Goal: Task Accomplishment & Management: Complete application form

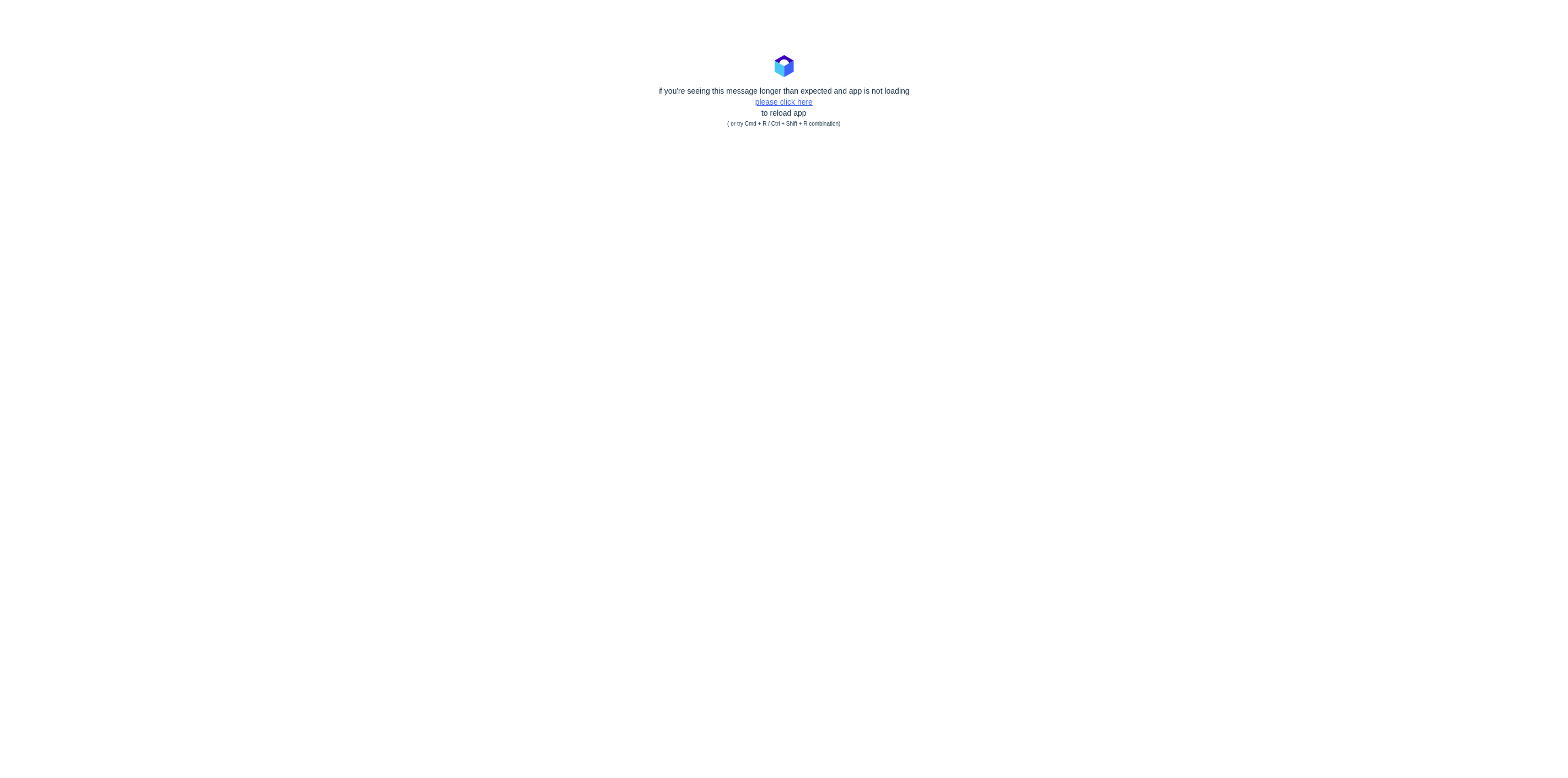
click at [804, 98] on link "please click here" at bounding box center [784, 102] width 58 height 9
click at [783, 109] on div "if you're seeing this message longer than expected and app is not loading pleas…" at bounding box center [784, 107] width 1568 height 44
click at [783, 103] on link "please click here" at bounding box center [784, 102] width 58 height 9
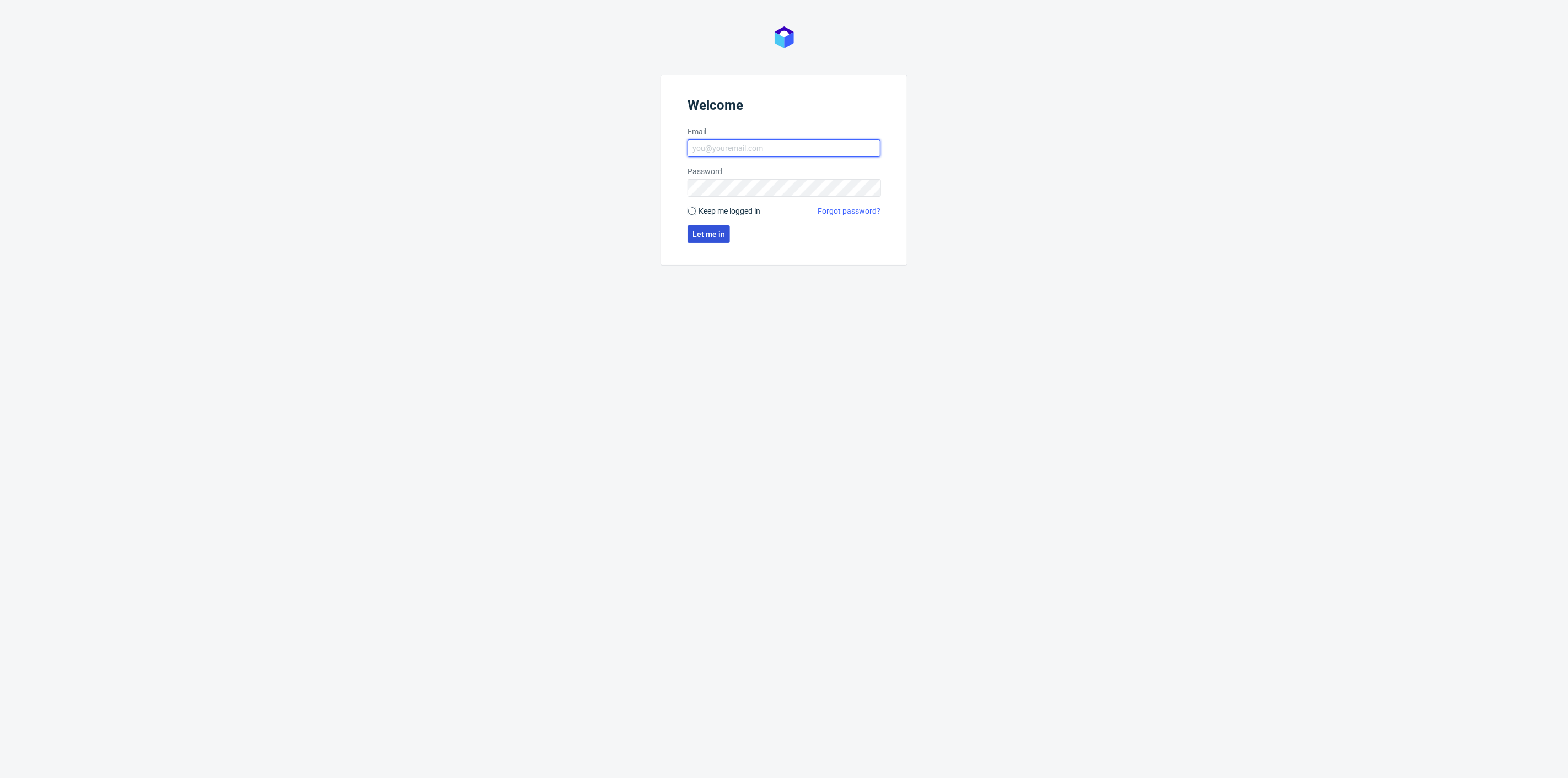
type input "[PERSON_NAME][EMAIL_ADDRESS][DOMAIN_NAME]"
click at [693, 234] on span "Let me in" at bounding box center [708, 235] width 32 height 8
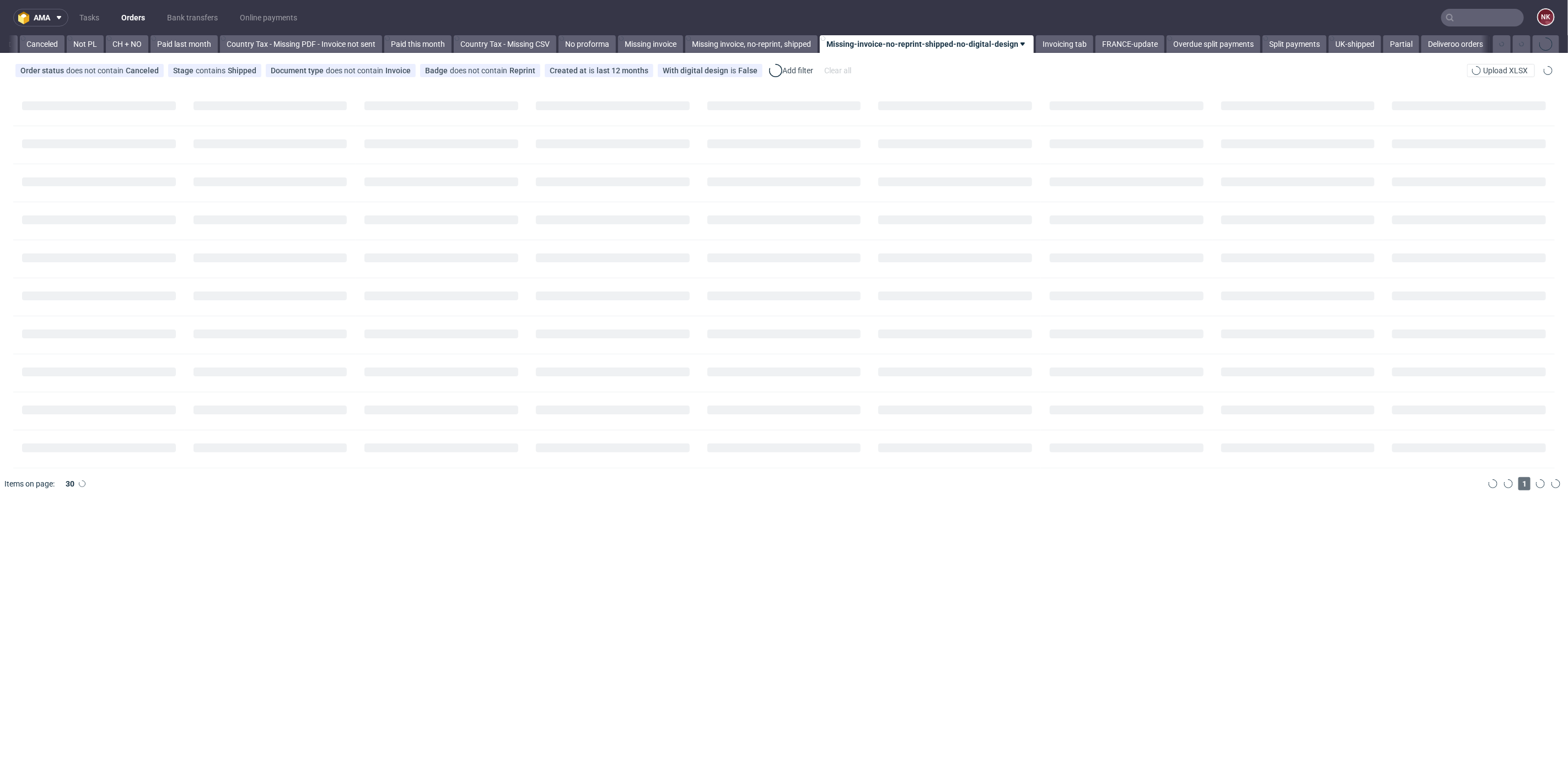
scroll to position [0, 1070]
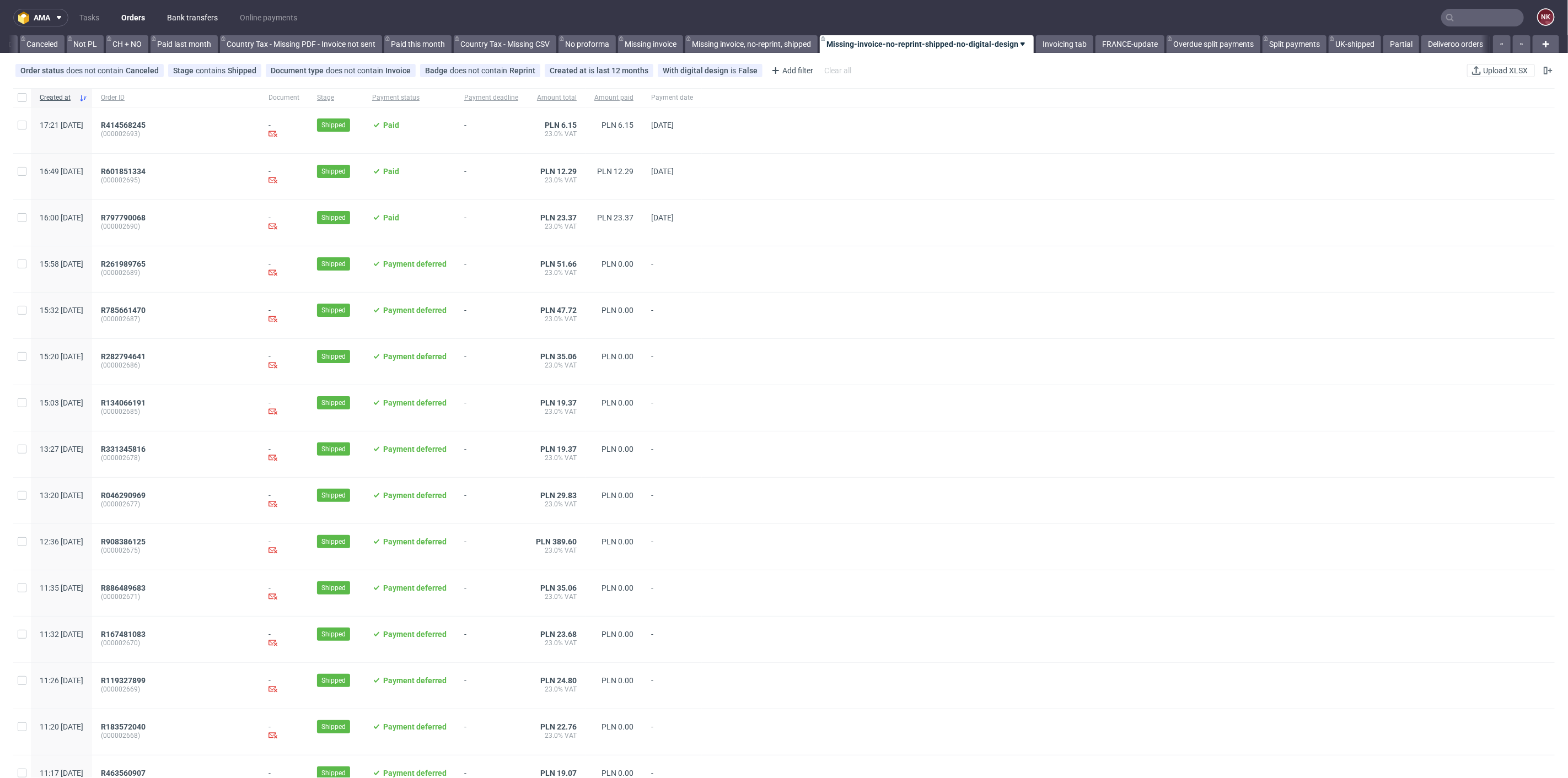
click at [183, 9] on link "Bank transfers" at bounding box center [192, 17] width 64 height 17
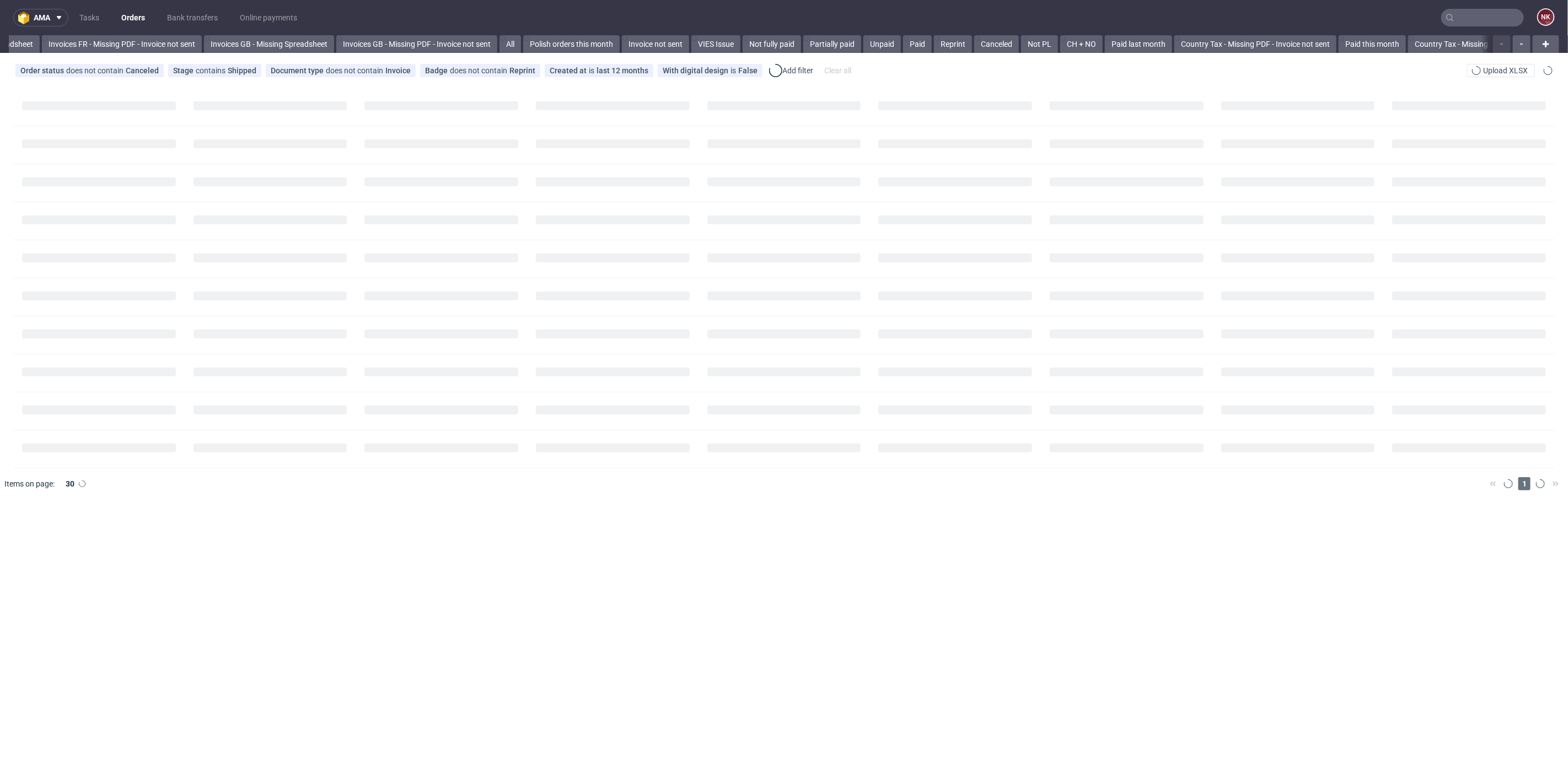
click at [1457, 17] on input "text" at bounding box center [1482, 17] width 83 height 17
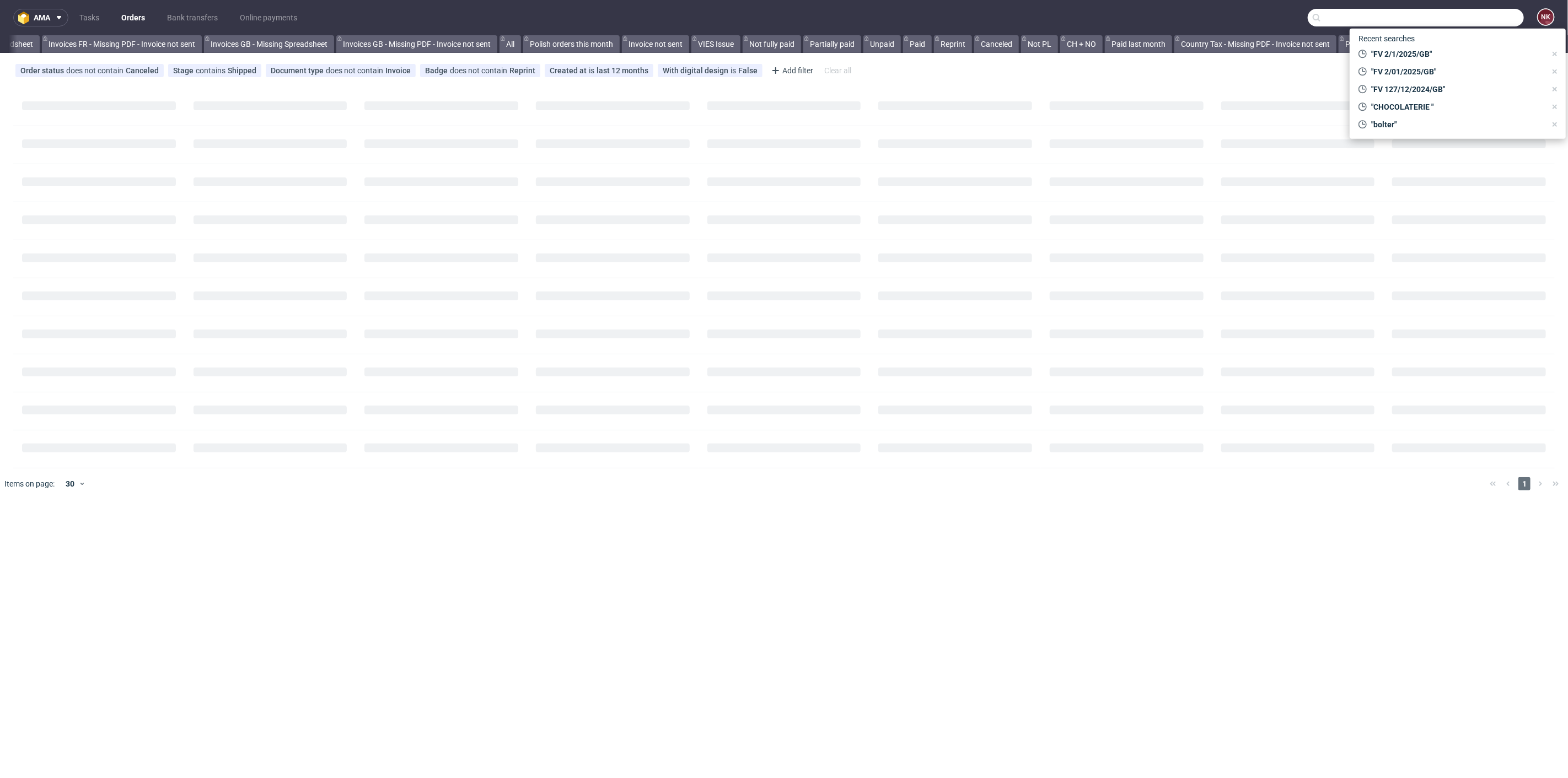
paste input "R178363265"
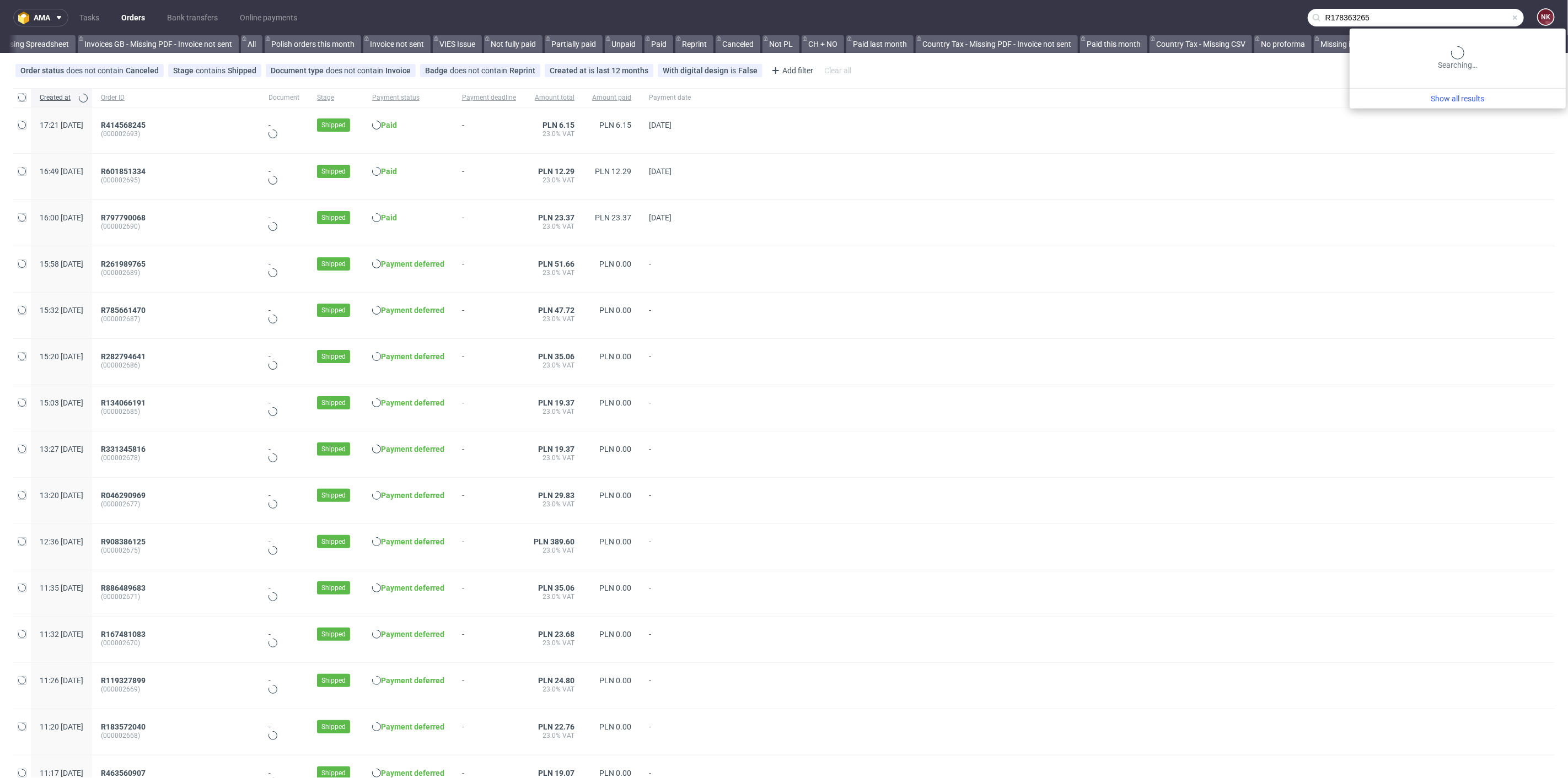
type input "R178363265"
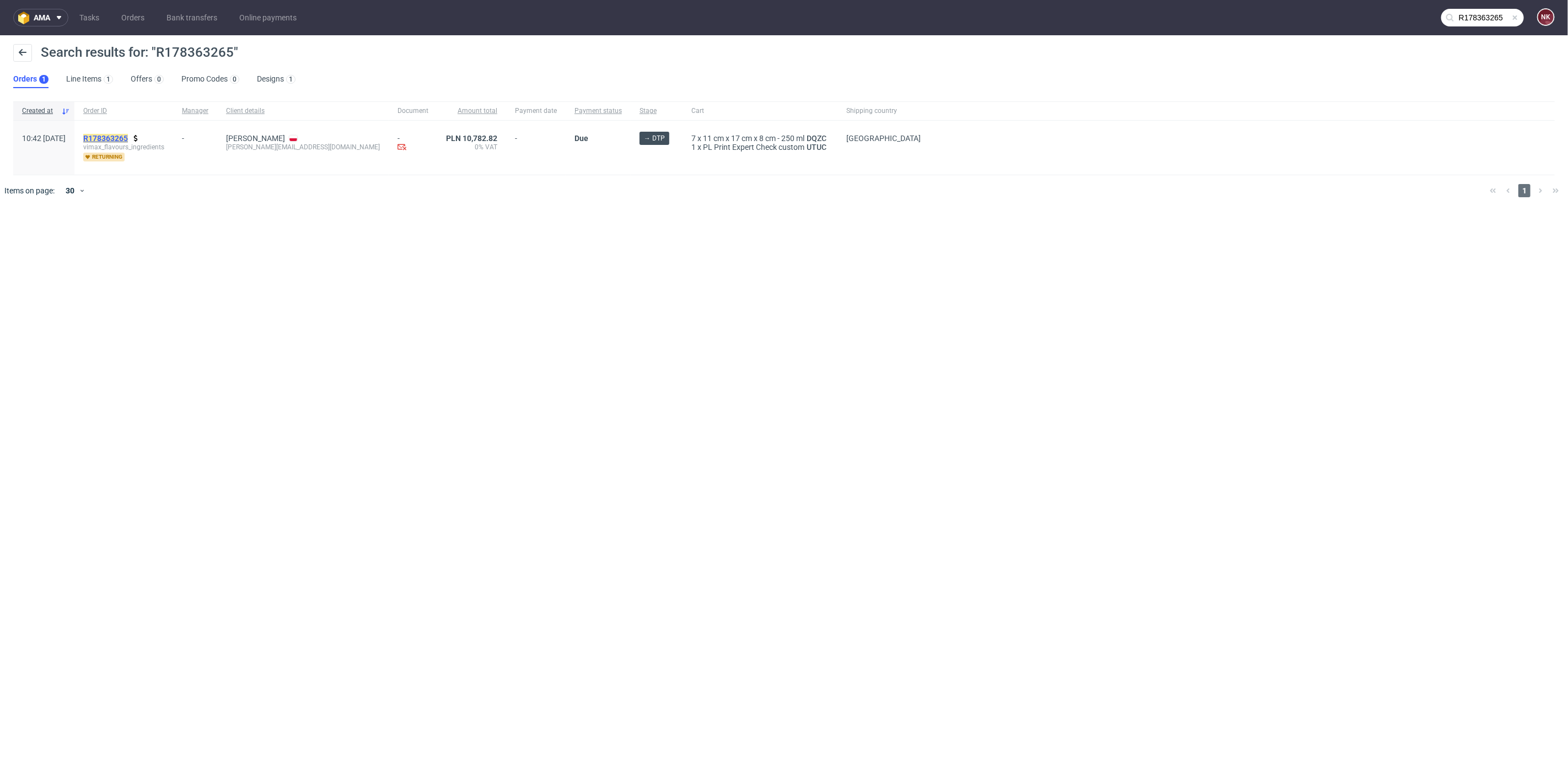
click at [128, 134] on mark "R178363265" at bounding box center [106, 138] width 45 height 9
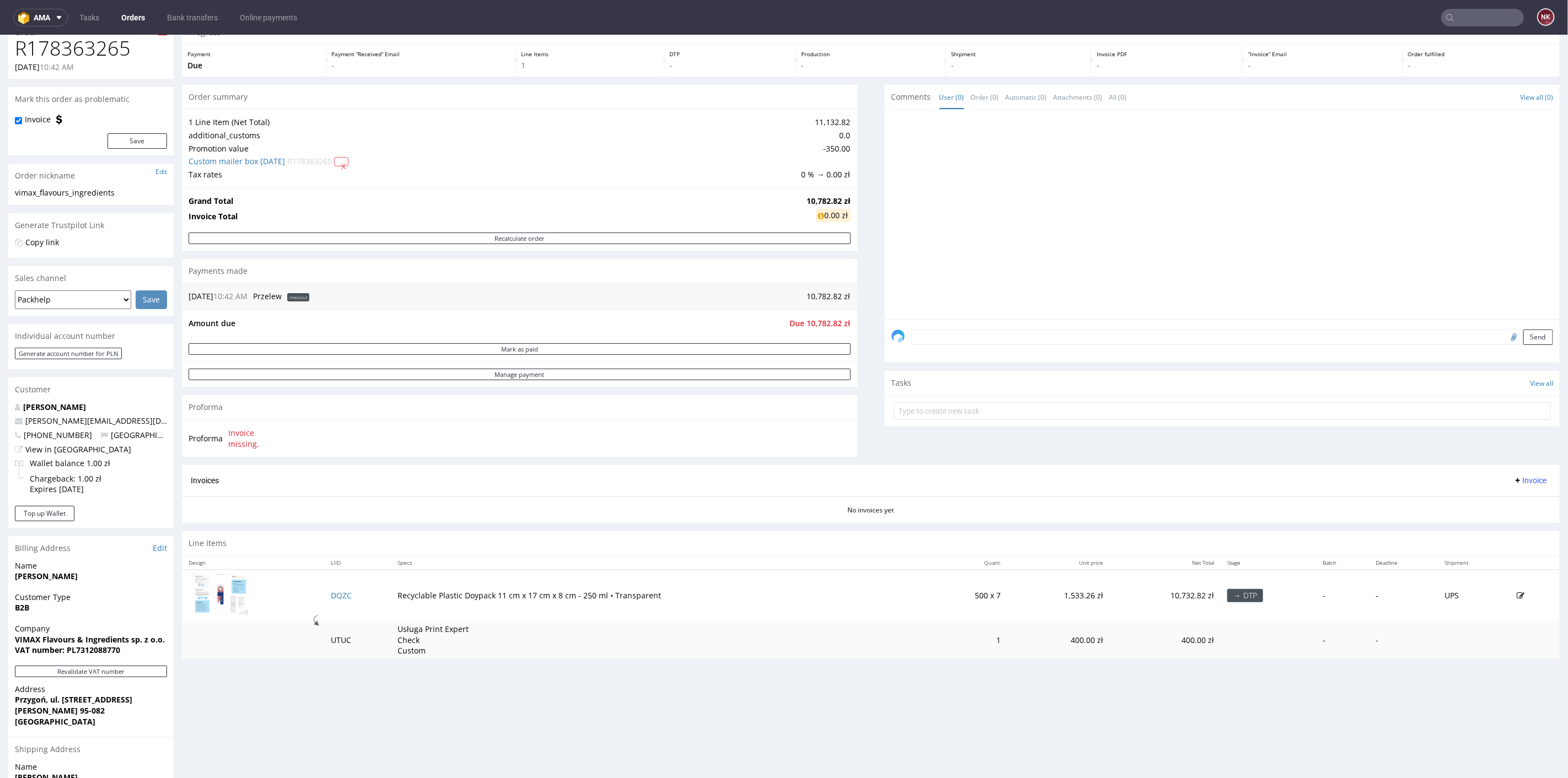
scroll to position [122, 0]
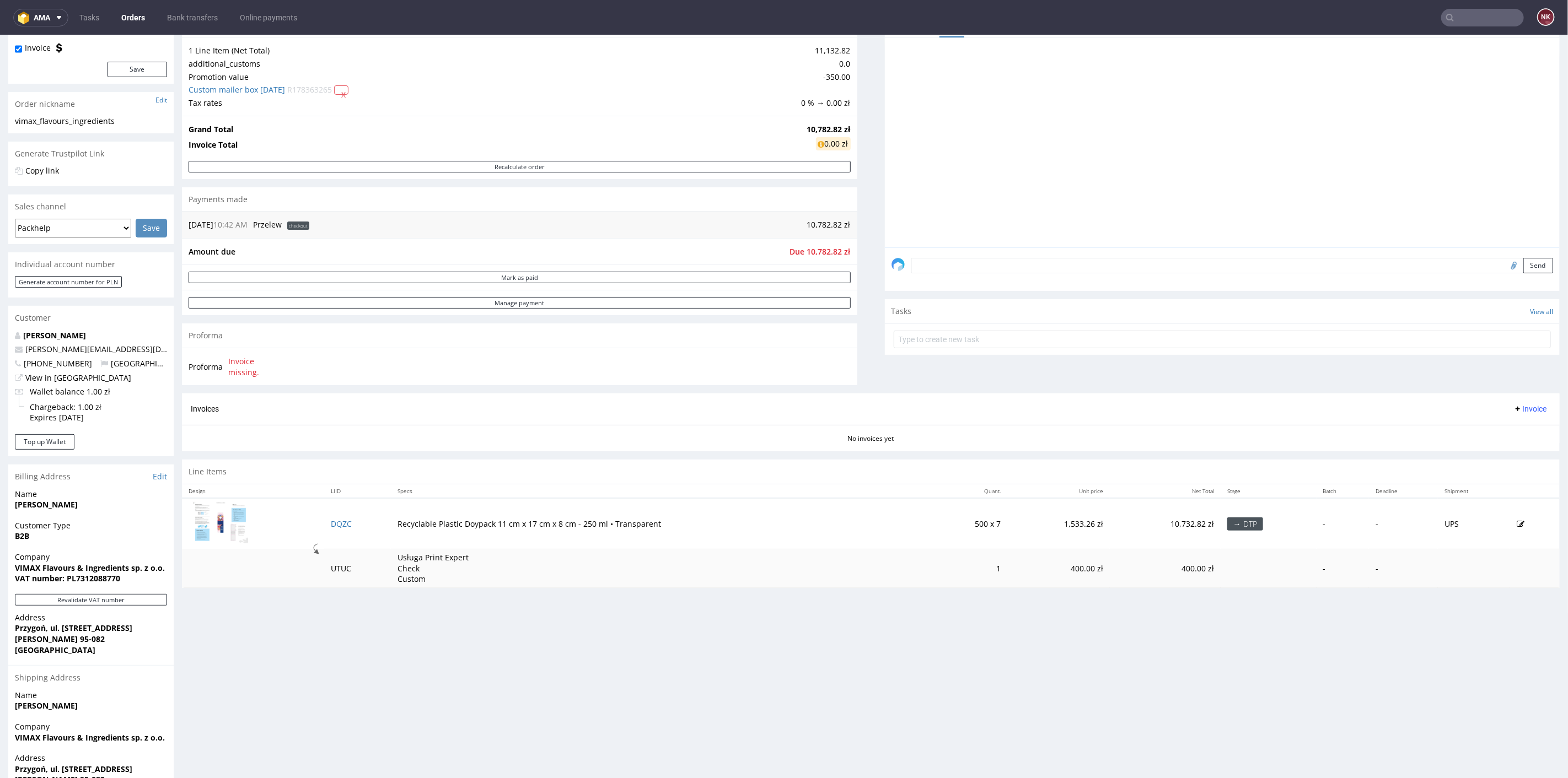
click at [786, 560] on td "Usługa Print Expert Check Custom" at bounding box center [661, 568] width 541 height 39
click at [855, 565] on td "Usługa Print Expert Check Custom" at bounding box center [661, 568] width 541 height 39
drag, startPoint x: 165, startPoint y: 567, endPoint x: 16, endPoint y: 568, distance: 149.0
click at [16, 568] on span "VIMAX Flavours & Ingredients sp. z o.o." at bounding box center [91, 568] width 152 height 11
copy strong "VIMAX Flavours & Ingredients sp. z o.o."
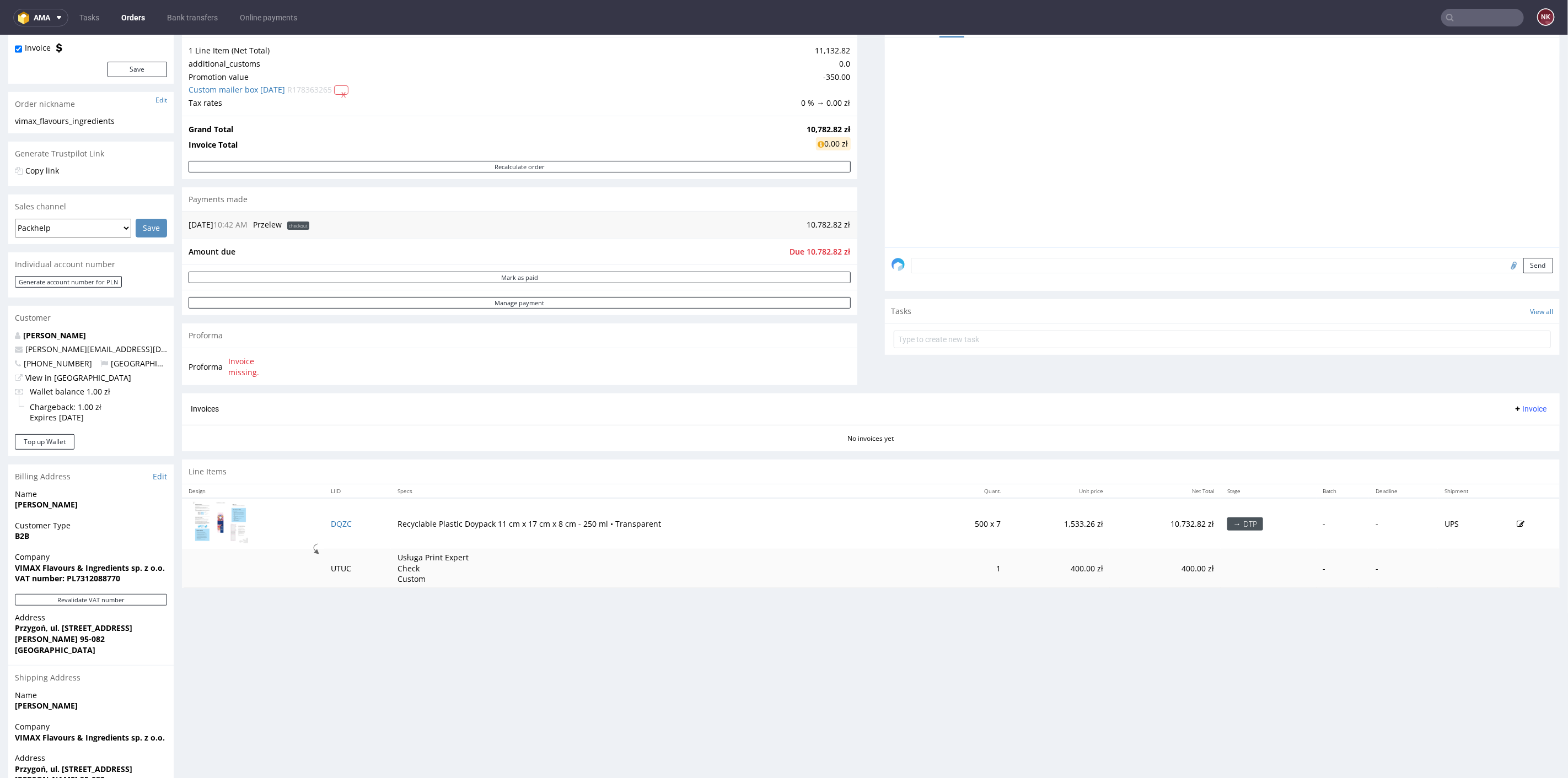
click at [89, 579] on strong "VAT number: PL7312088770" at bounding box center [68, 577] width 106 height 10
copy strong "PL7312088770"
drag, startPoint x: 117, startPoint y: 629, endPoint x: 13, endPoint y: 630, distance: 104.0
click at [13, 630] on div "Address Przygoń, ul. Wczasowa 2 Dobroń 95-082 Poland" at bounding box center [91, 638] width 165 height 53
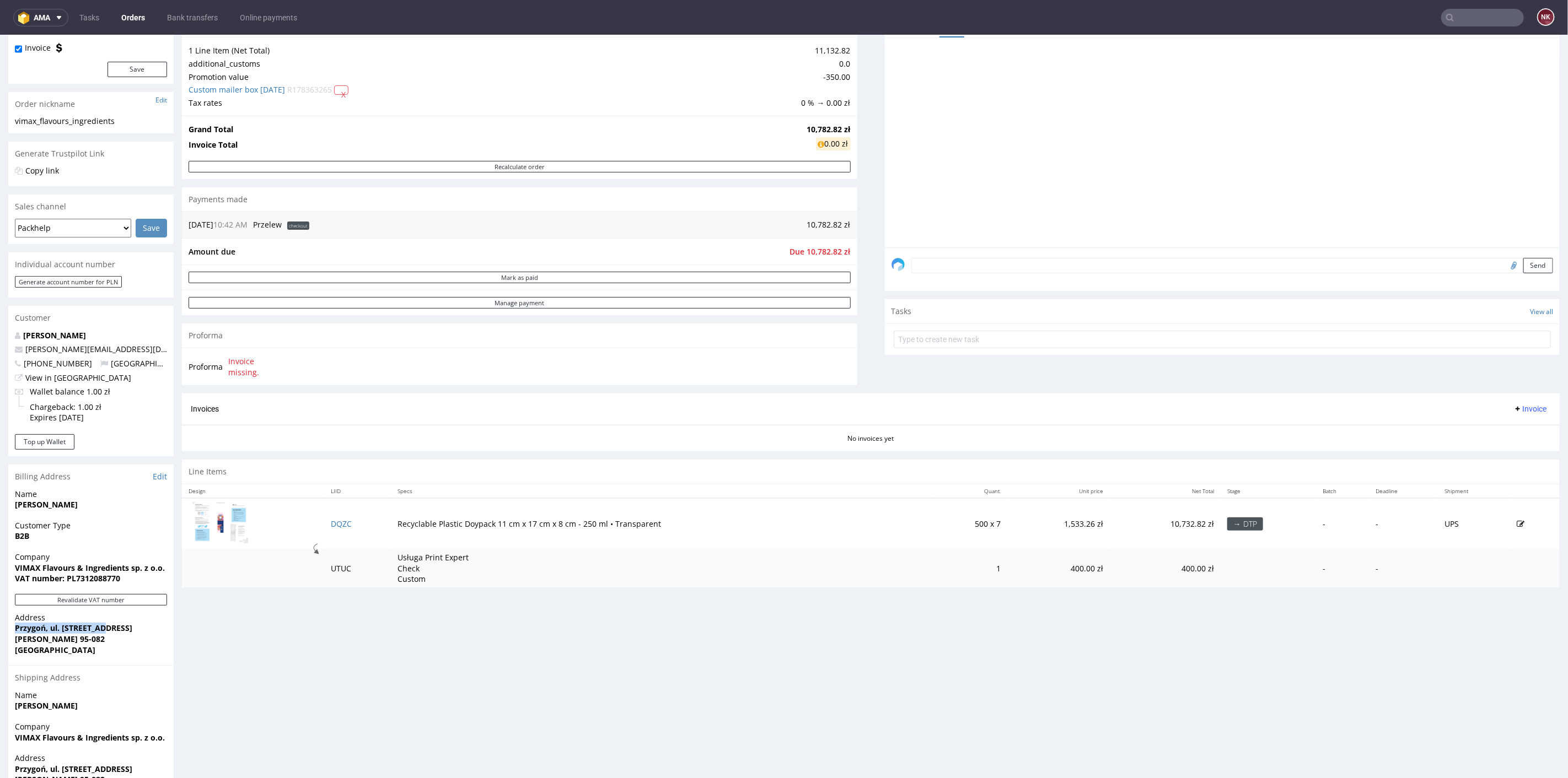
copy strong "Przygoń, ul. Wczasowa 2"
drag, startPoint x: 67, startPoint y: 636, endPoint x: 49, endPoint y: 641, distance: 18.7
click at [49, 641] on strong "Dobroń 95-082" at bounding box center [60, 638] width 90 height 10
click at [50, 642] on strong "Dobroń 95-082" at bounding box center [60, 638] width 90 height 10
drag, startPoint x: 69, startPoint y: 640, endPoint x: 45, endPoint y: 640, distance: 24.0
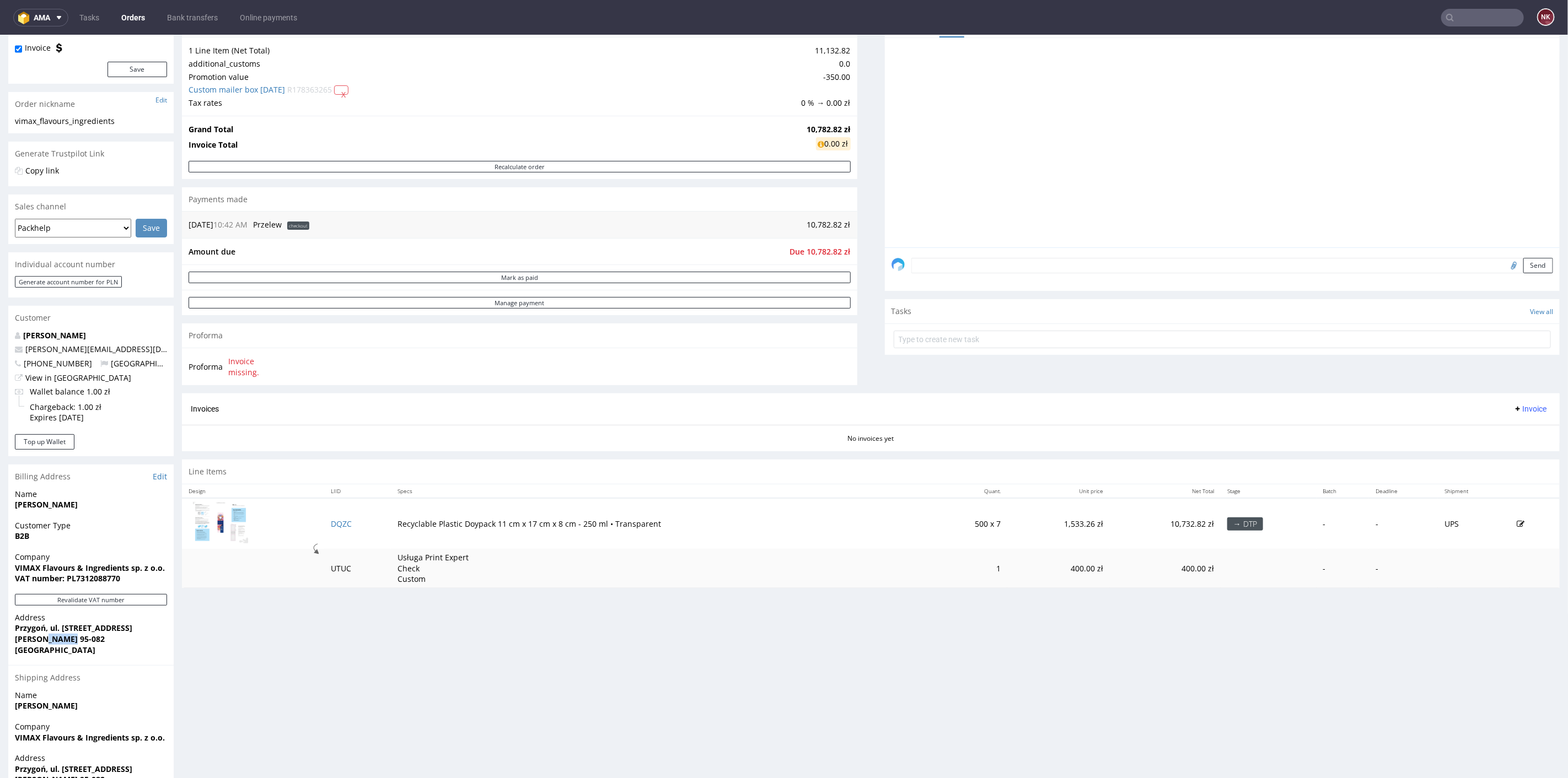
click at [45, 640] on strong "Dobroń 95-082" at bounding box center [60, 638] width 90 height 10
copy strong "95-082"
click at [32, 636] on strong "Dobroń 95-082" at bounding box center [60, 638] width 90 height 10
copy strong "Dobroń"
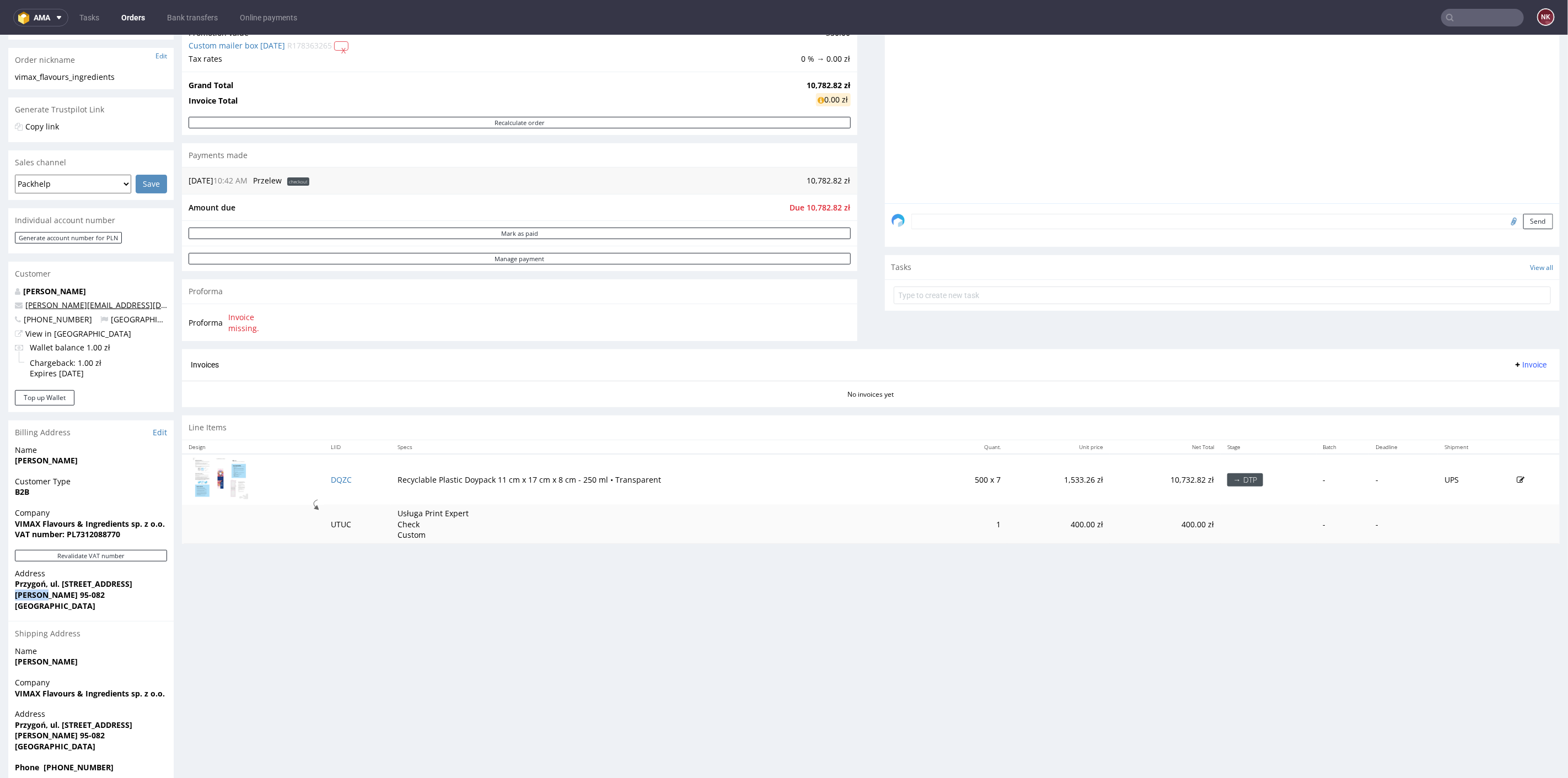
scroll to position [183, 0]
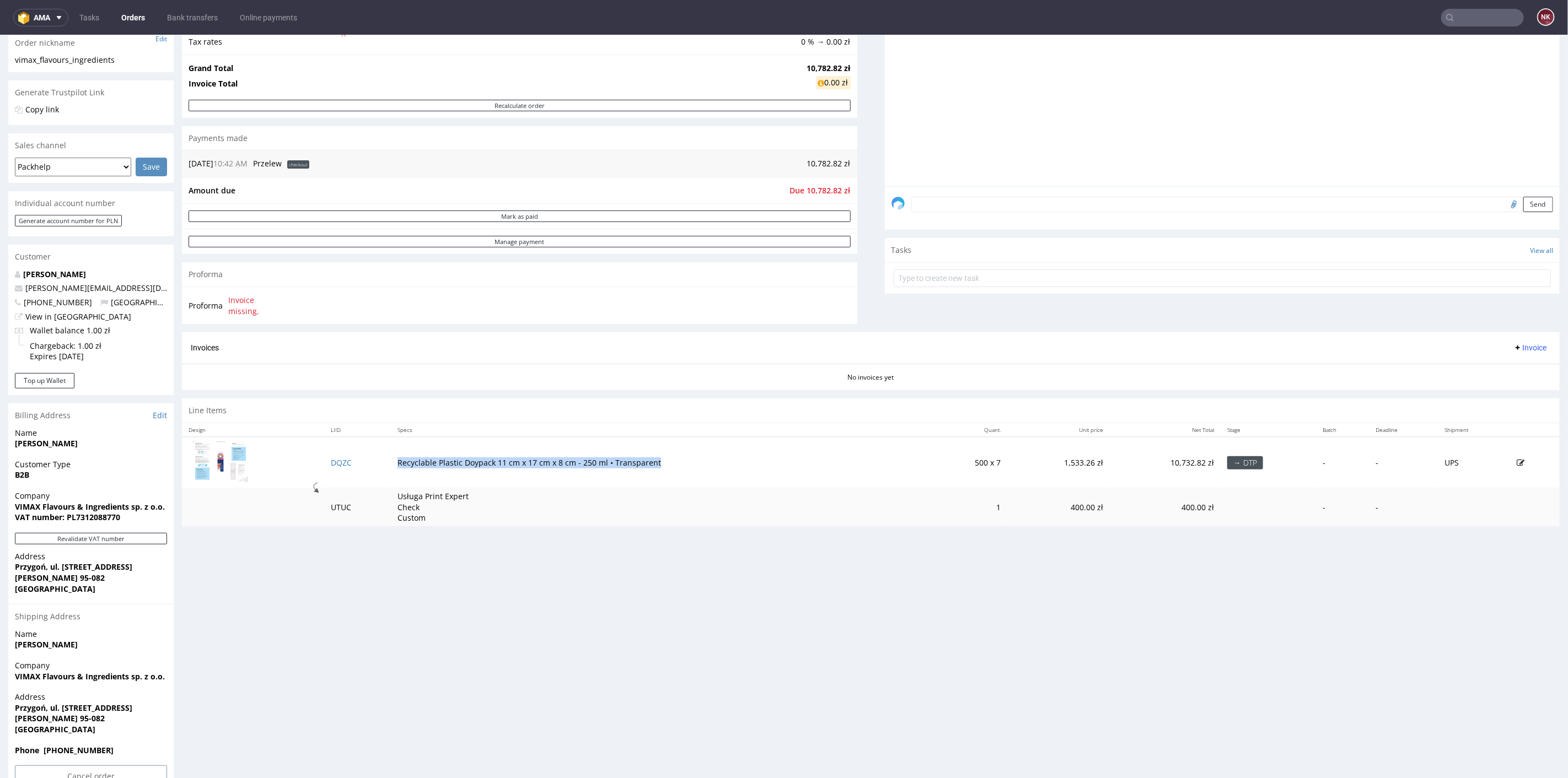
drag, startPoint x: 662, startPoint y: 460, endPoint x: 394, endPoint y: 469, distance: 268.2
click at [394, 469] on td "Recyclable Plastic Doypack 11 cm x 17 cm x 8 cm - 250 ml • Transparent" at bounding box center [661, 461] width 541 height 50
copy td "Recyclable Plastic Doypack 11 cm x 17 cm x 8 cm - 250 ml • Transparent"
drag, startPoint x: 429, startPoint y: 519, endPoint x: 394, endPoint y: 499, distance: 40.3
click at [394, 499] on td "Usługa Print Expert Check Custom" at bounding box center [661, 507] width 541 height 39
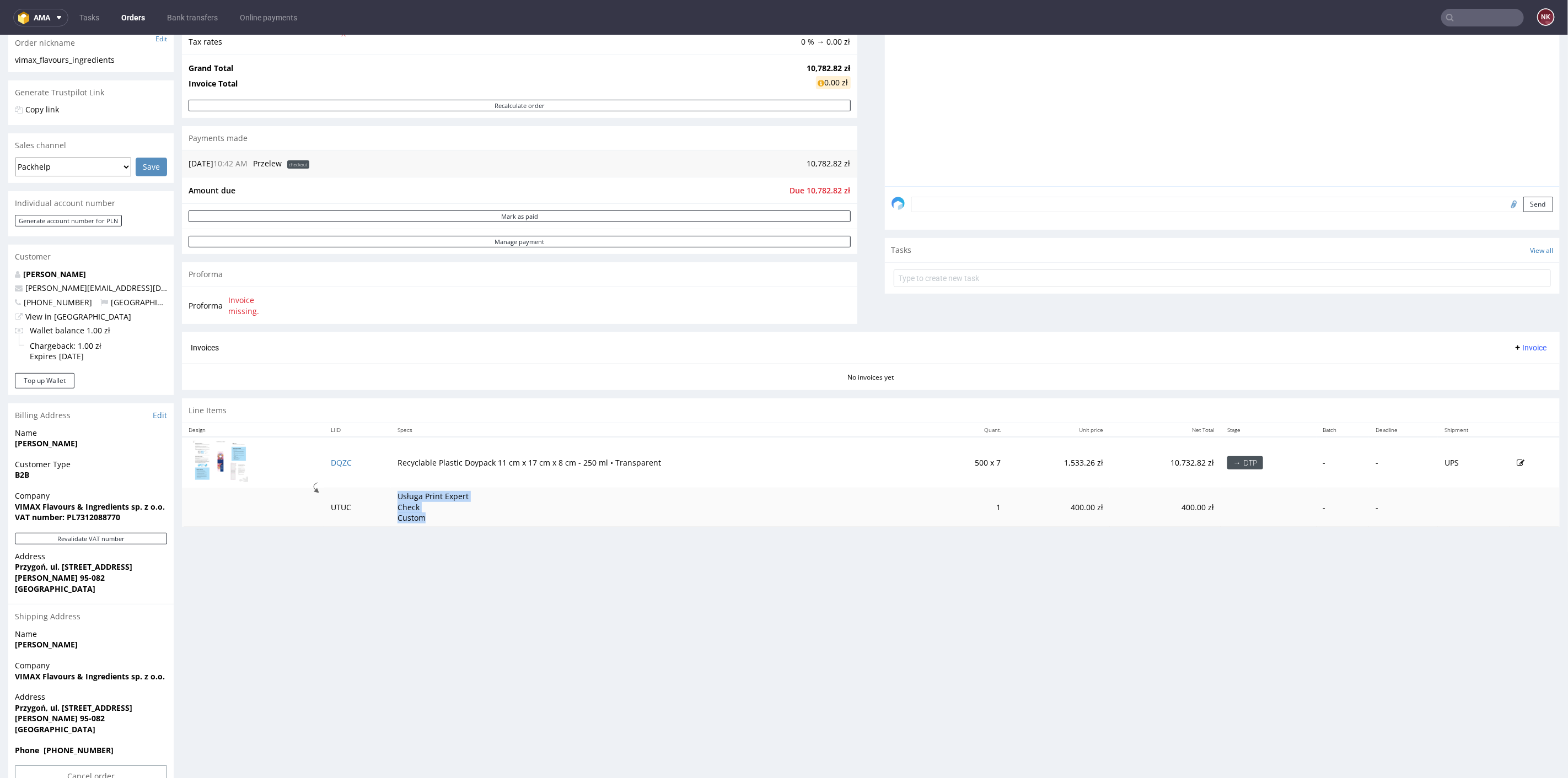
copy p "Usługa Print Expert Check Custom"
click at [1060, 456] on td "1,533.26 zł" at bounding box center [1058, 461] width 102 height 50
copy td "1,533.26"
click at [1071, 506] on td "400.00 zł" at bounding box center [1058, 507] width 102 height 39
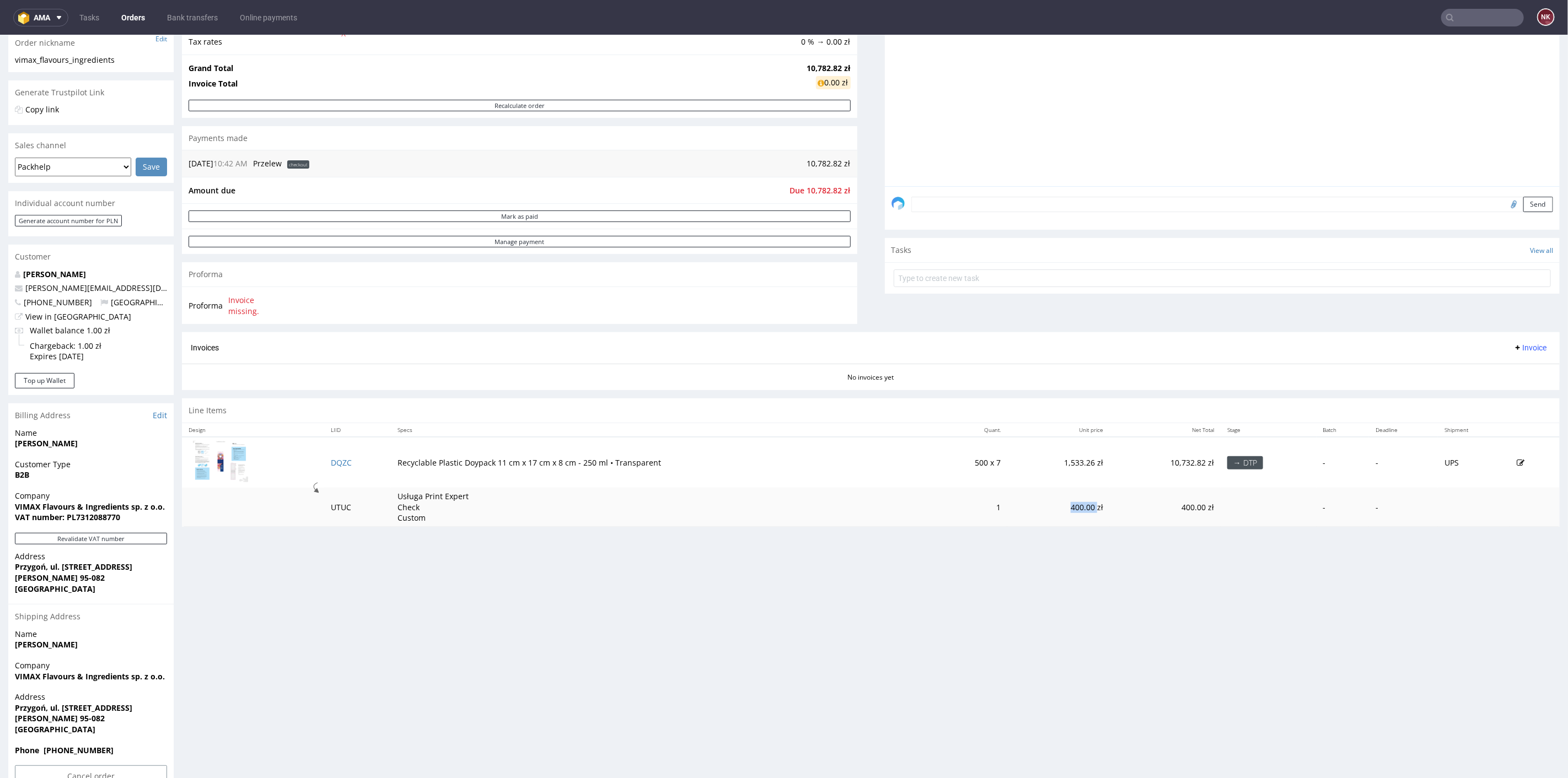
click at [1071, 506] on td "400.00 zł" at bounding box center [1058, 507] width 102 height 39
copy td "400.00"
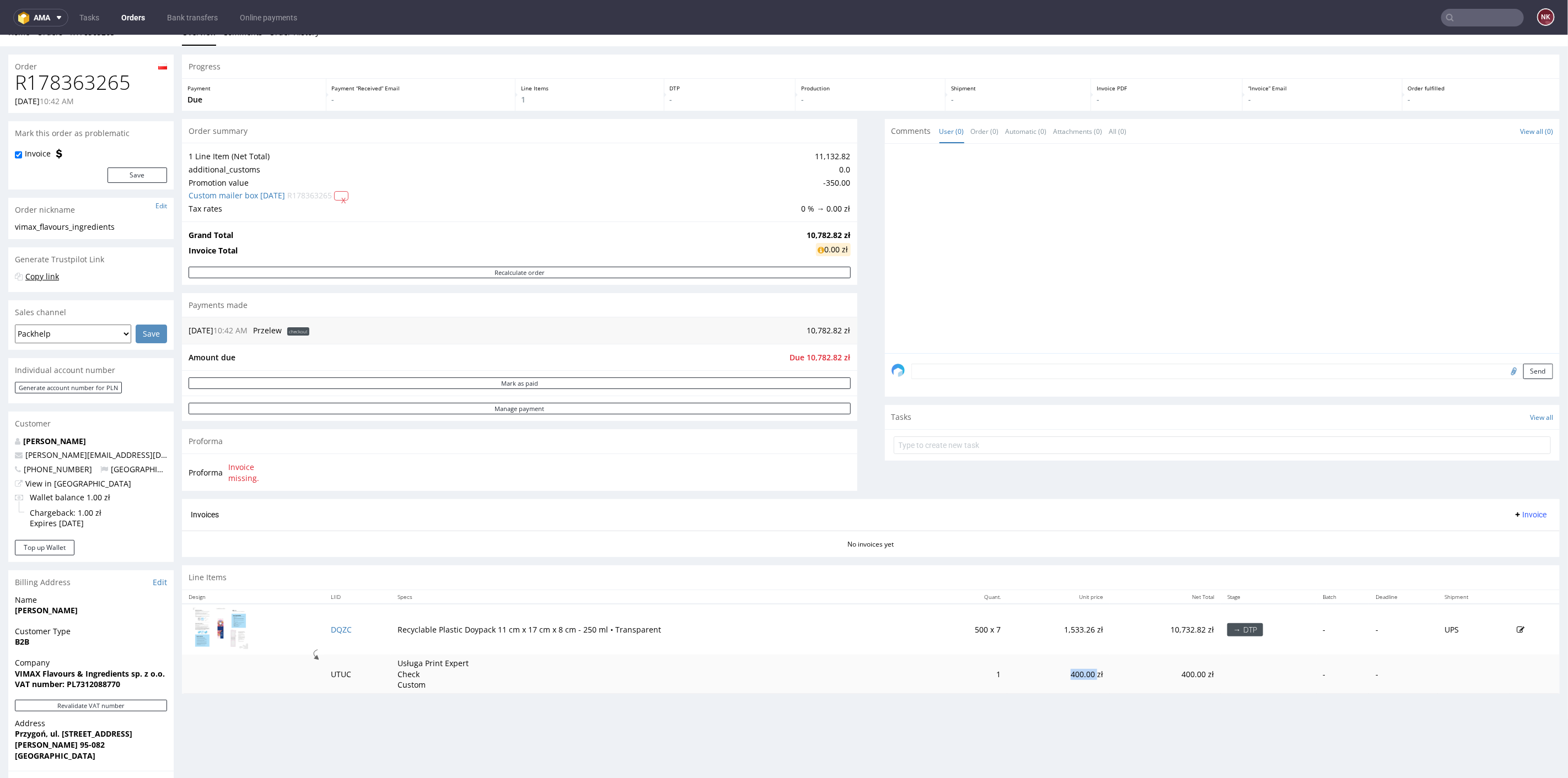
scroll to position [0, 0]
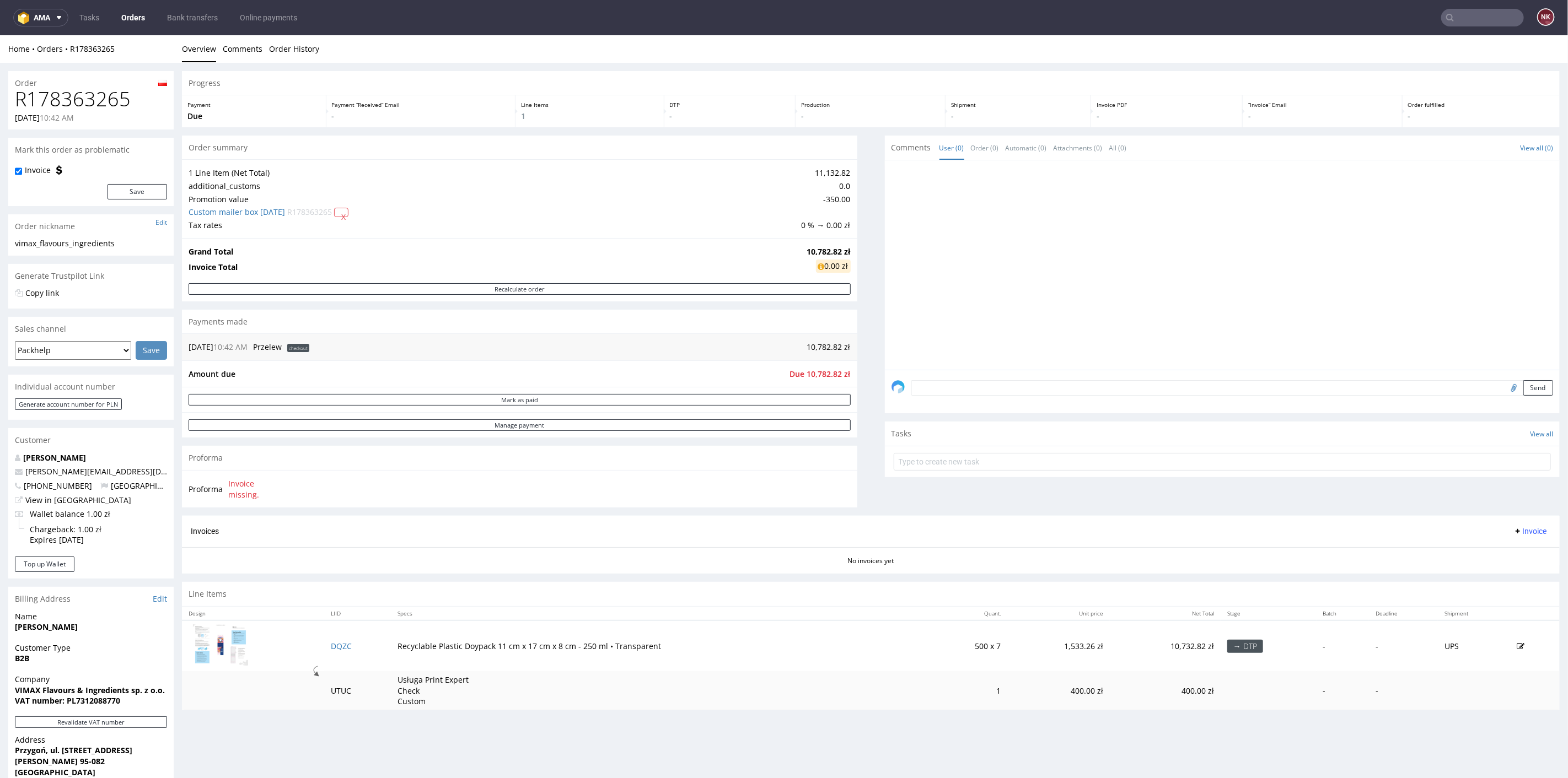
click at [88, 90] on h1 "R178363265" at bounding box center [91, 98] width 152 height 22
copy h1 "R178363265"
click at [823, 199] on td "-350.00" at bounding box center [825, 198] width 52 height 13
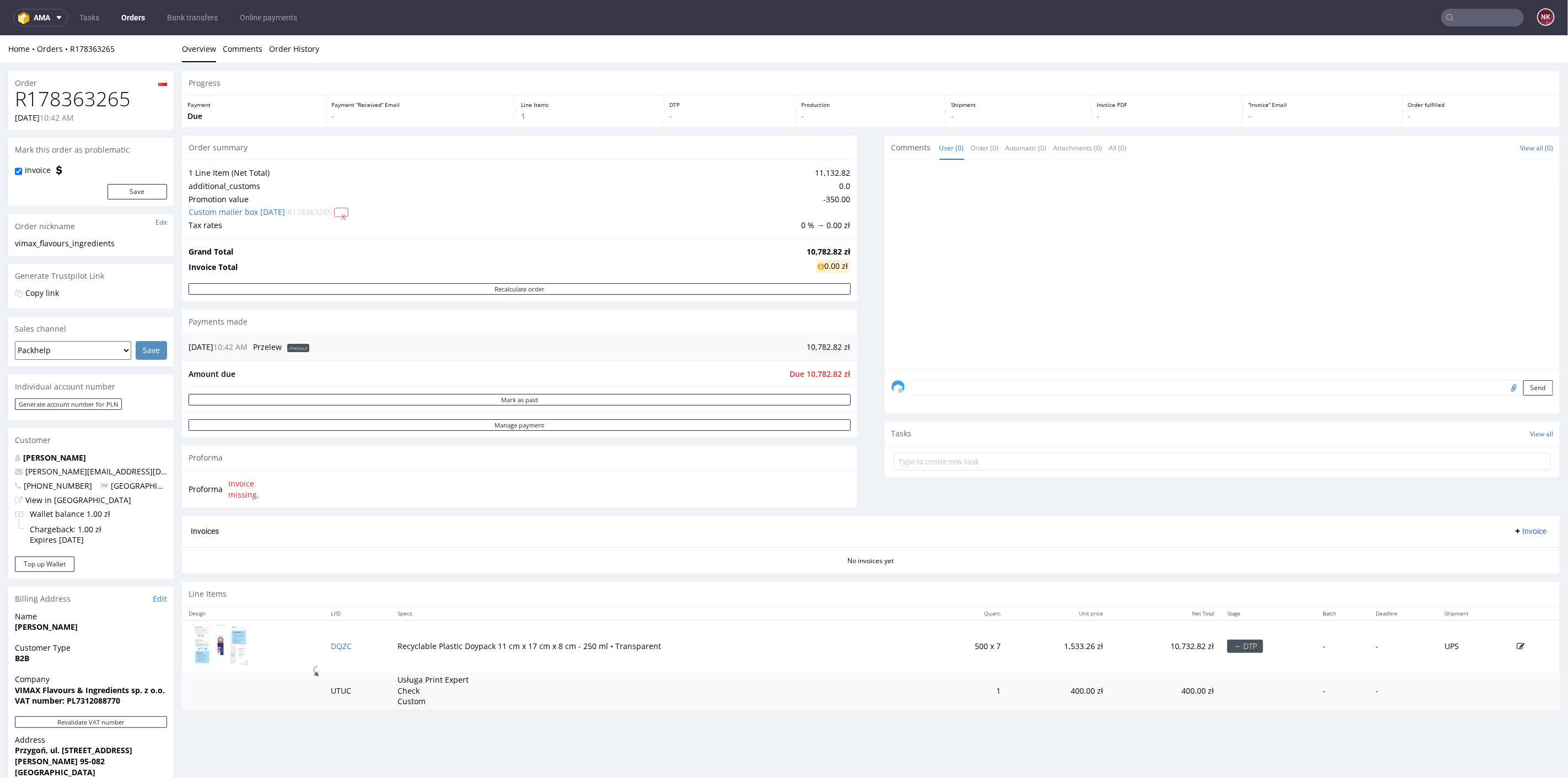
click at [858, 214] on div "Progress Payment Due Payment “Received” Email - Line Items 1 DTP - Production -…" at bounding box center [871, 395] width 1378 height 647
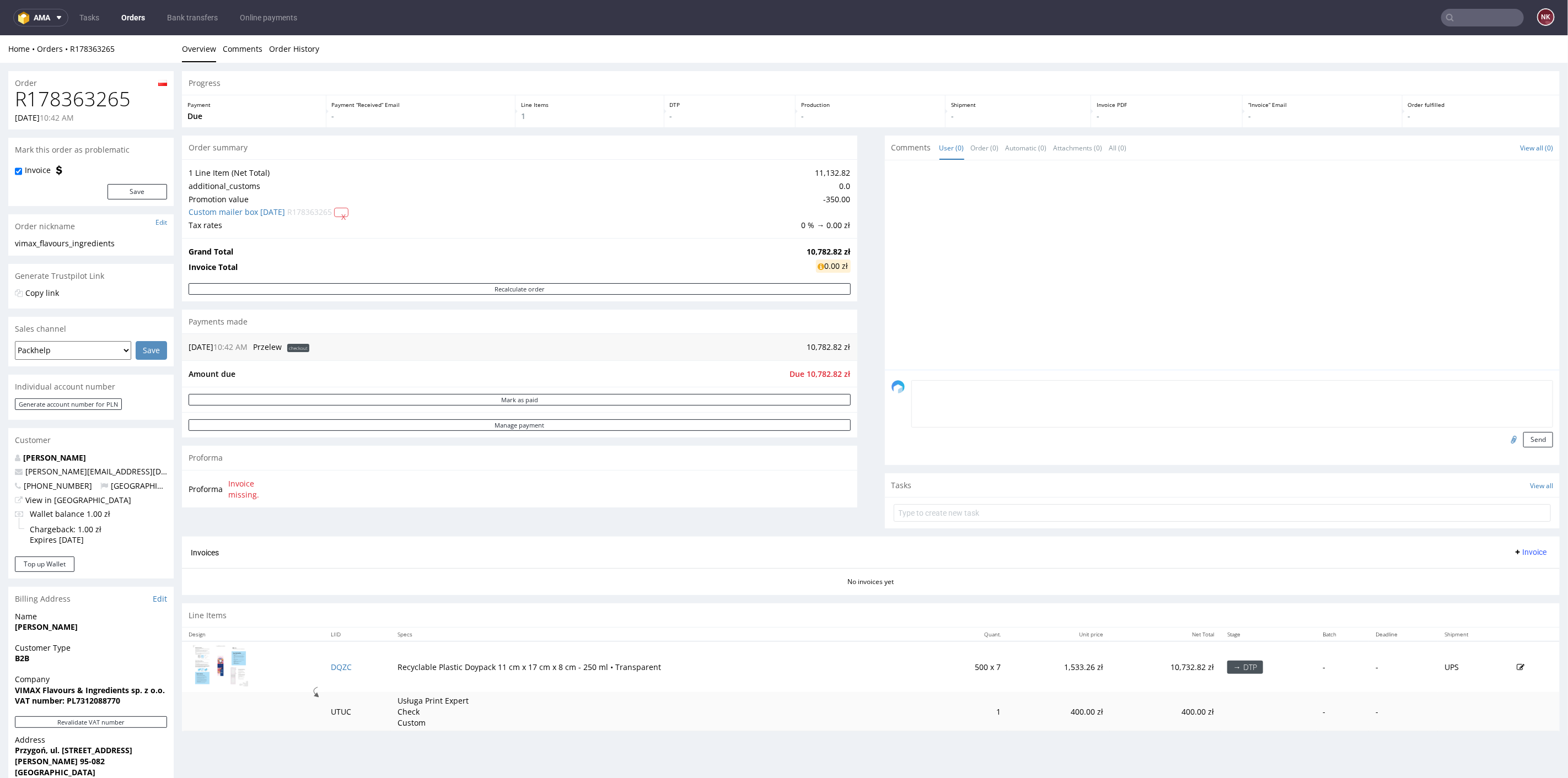
click at [952, 387] on textarea at bounding box center [1232, 403] width 642 height 47
type textarea "proforma do zazmówienia - doliczony VAT 23%"
click at [1505, 436] on input "file" at bounding box center [1513, 439] width 16 height 14
type input "C:\fakepath\Pro forma PROF 19388_2025.pdf"
click at [1524, 439] on button "Send" at bounding box center [1539, 439] width 30 height 16
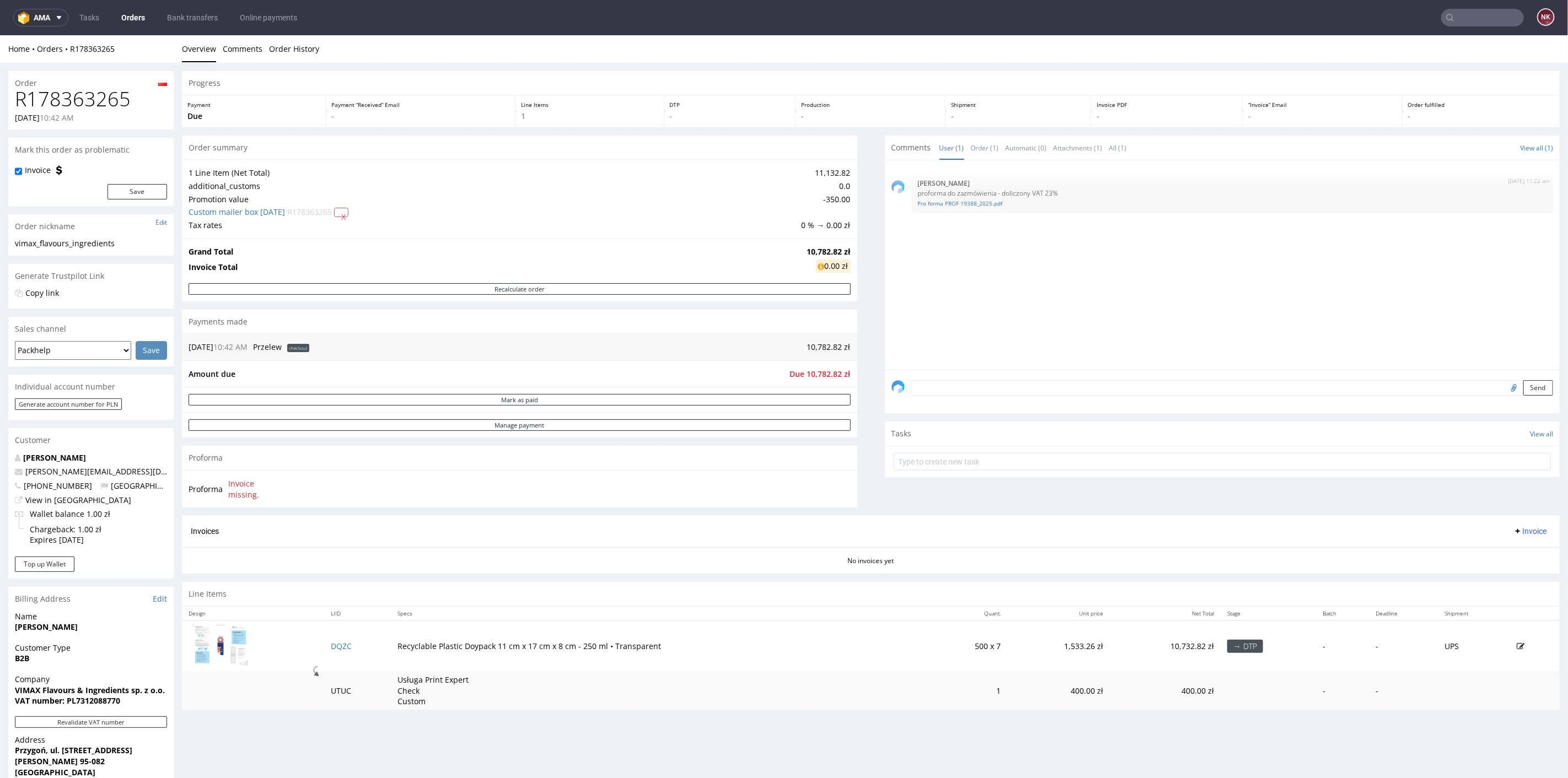
click at [856, 413] on div "Progress Payment Due Payment “Received” Email - Line Items 1 DTP - Production -…" at bounding box center [871, 395] width 1378 height 647
click at [854, 420] on div "Progress Payment Due Payment “Received” Email - Line Items 1 DTP - Production -…" at bounding box center [871, 395] width 1378 height 647
click at [856, 420] on div "Progress Payment Due Payment “Received” Email - Line Items 1 DTP - Production -…" at bounding box center [871, 395] width 1378 height 647
click at [139, 14] on link "Orders" at bounding box center [133, 17] width 37 height 17
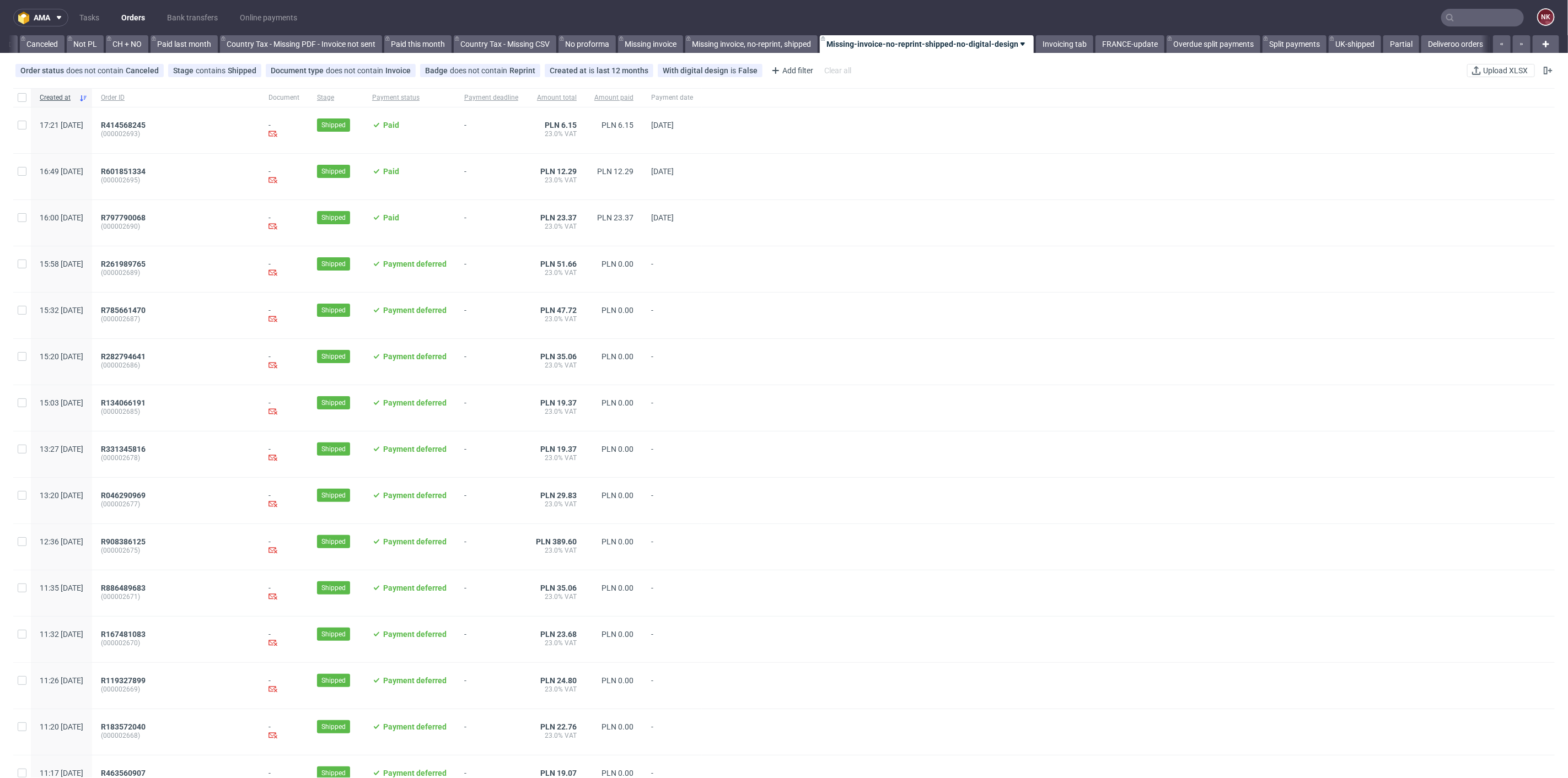
scroll to position [0, 1070]
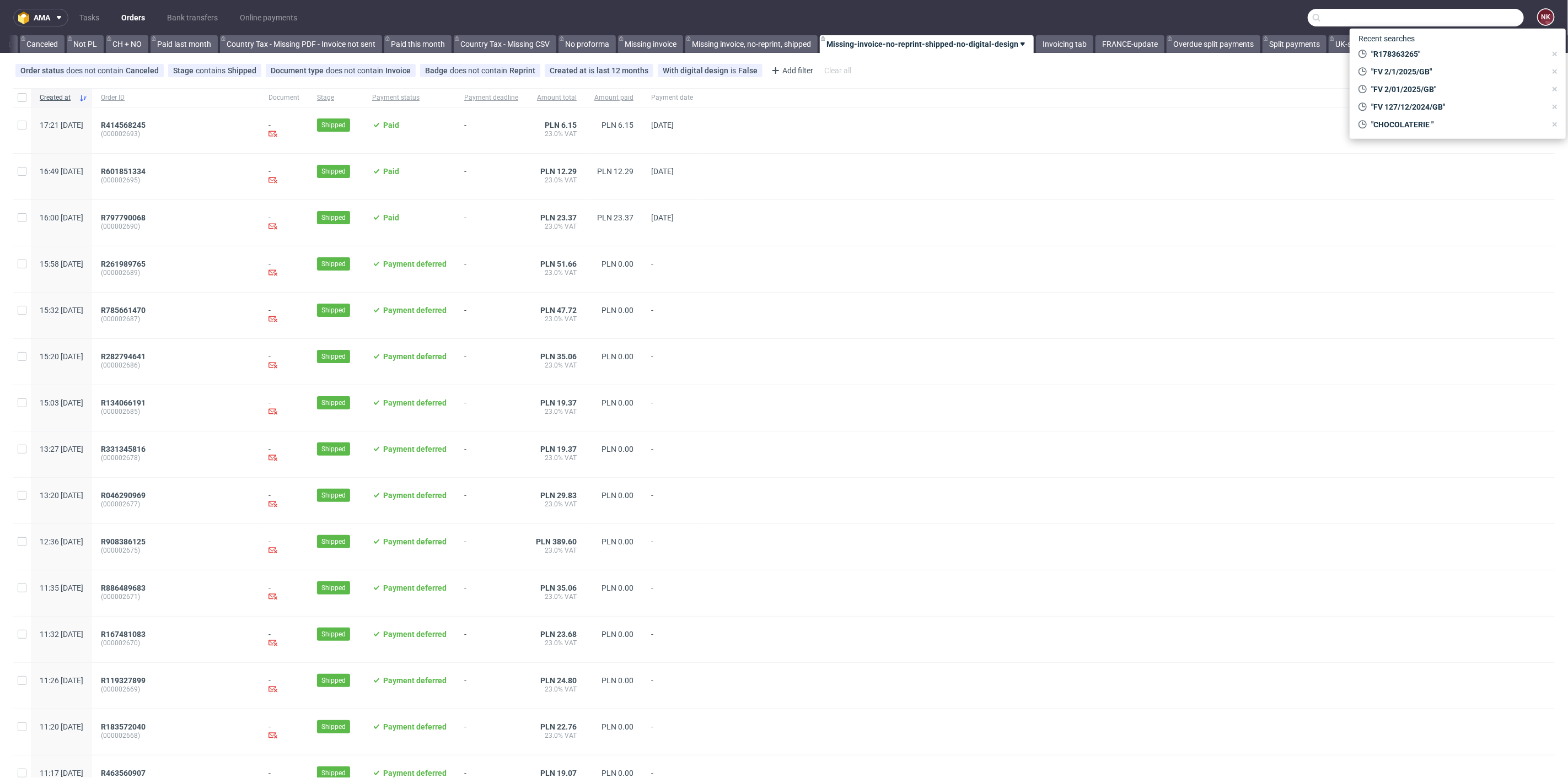
click at [1489, 17] on input "text" at bounding box center [1416, 17] width 216 height 17
type input "goswag"
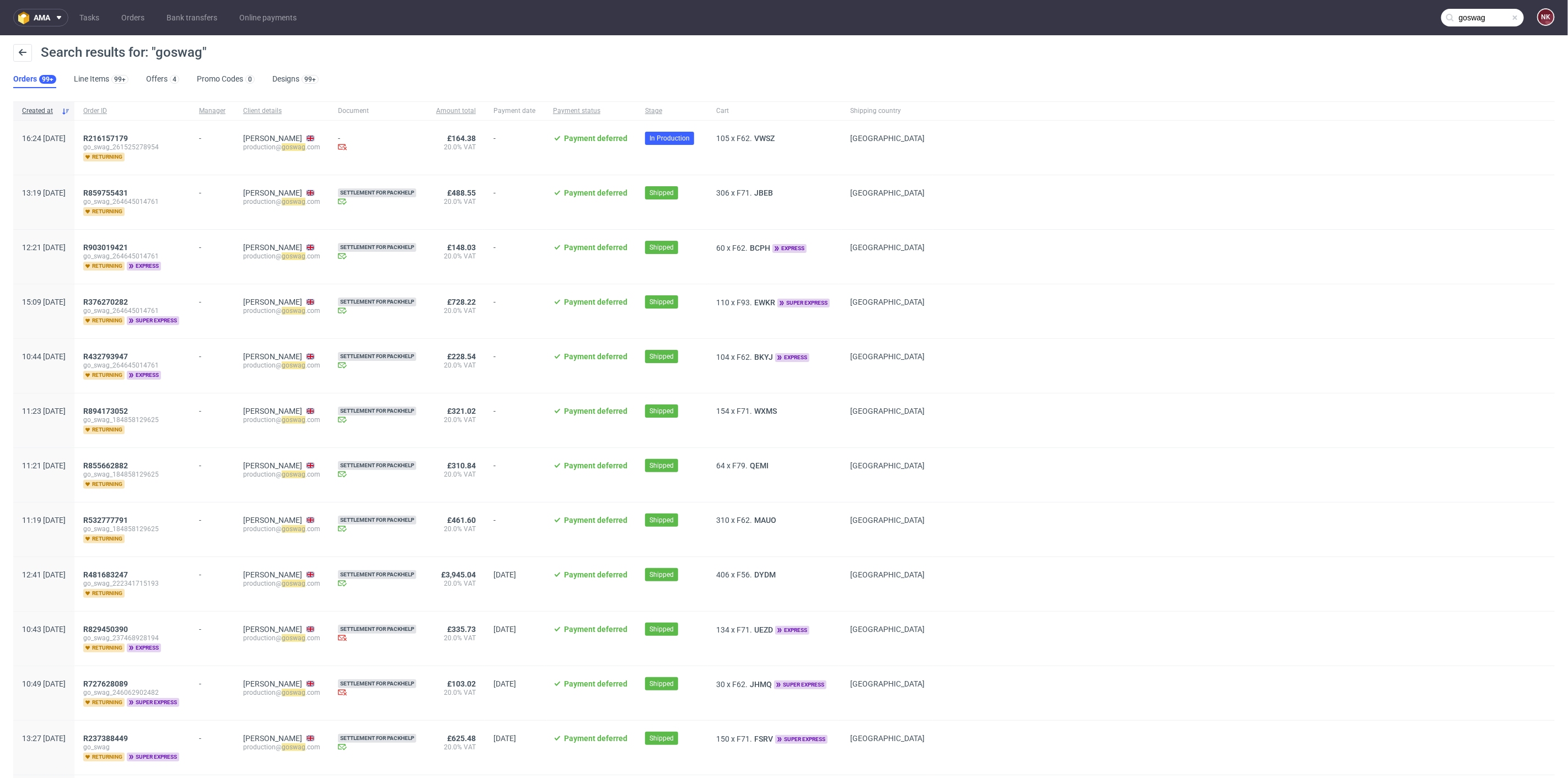
click at [1458, 17] on input "goswag" at bounding box center [1482, 17] width 83 height 17
